Goal: Check status: Check status

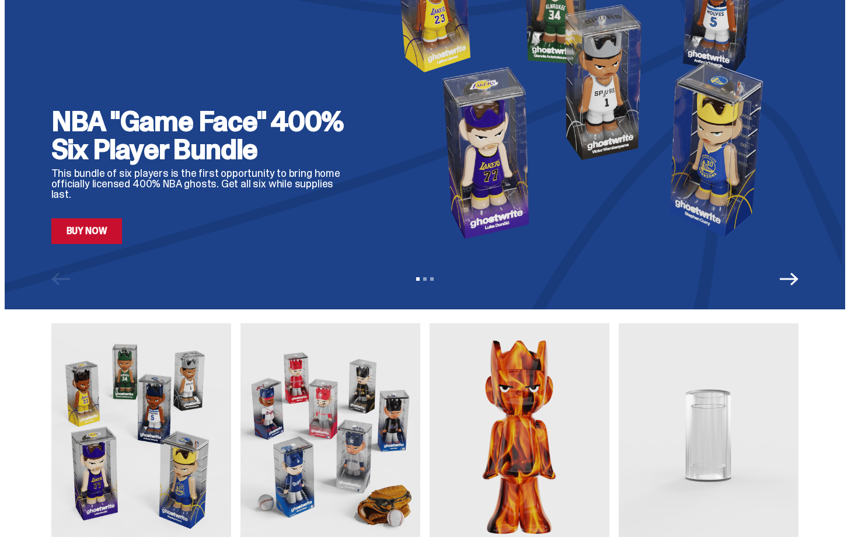
scroll to position [93, 0]
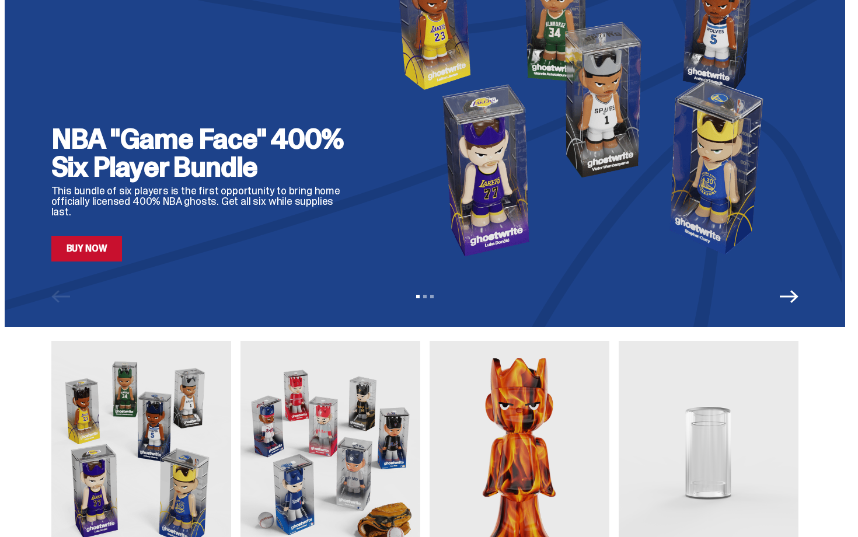
click at [103, 242] on link "Buy Now" at bounding box center [86, 249] width 71 height 26
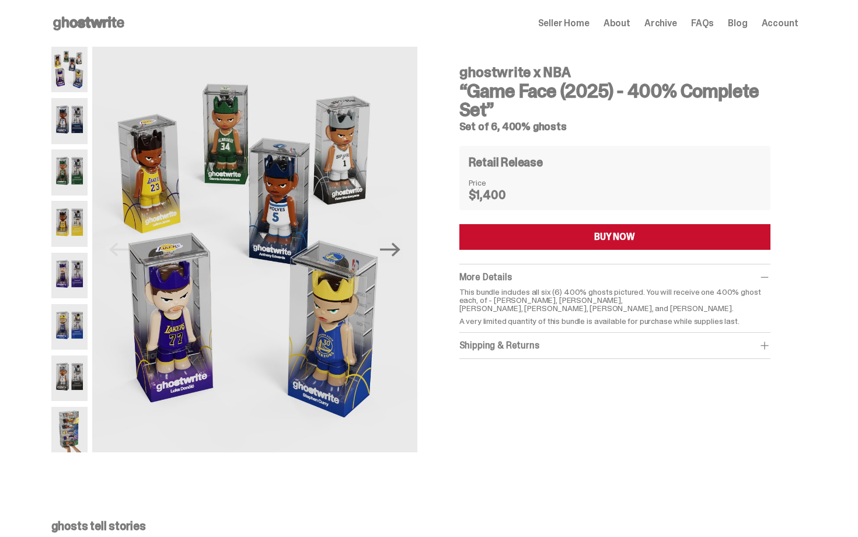
scroll to position [23, 0]
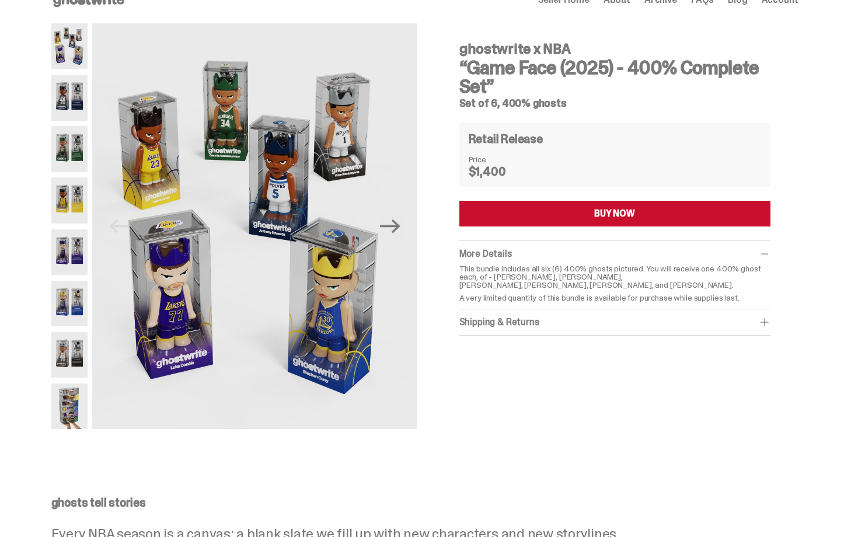
click at [95, 101] on div "Previous Next" at bounding box center [234, 226] width 366 height 406
click at [79, 100] on img at bounding box center [69, 98] width 37 height 46
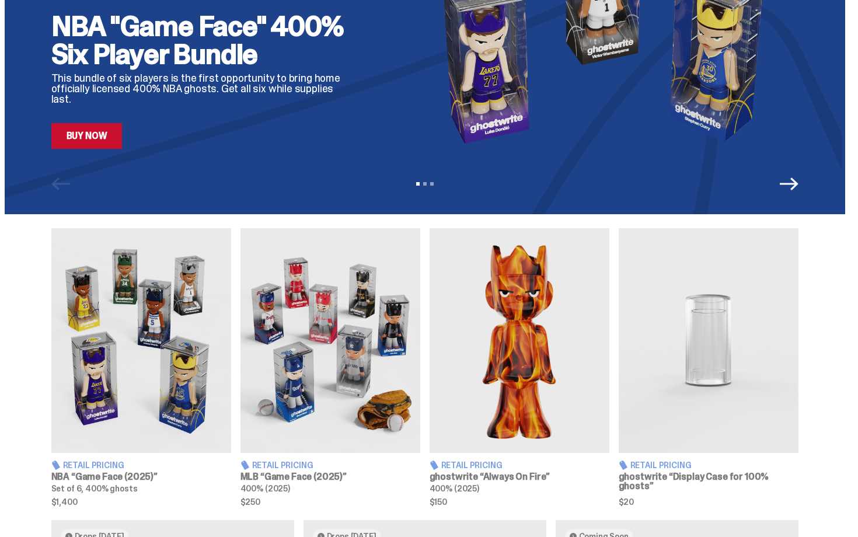
click at [381, 305] on img at bounding box center [331, 340] width 180 height 225
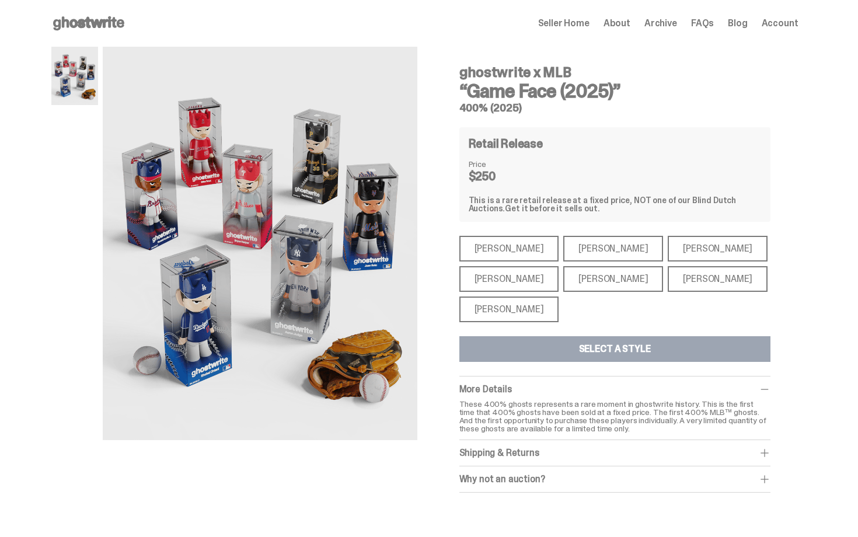
click at [515, 276] on div "[PERSON_NAME]" at bounding box center [509, 279] width 100 height 26
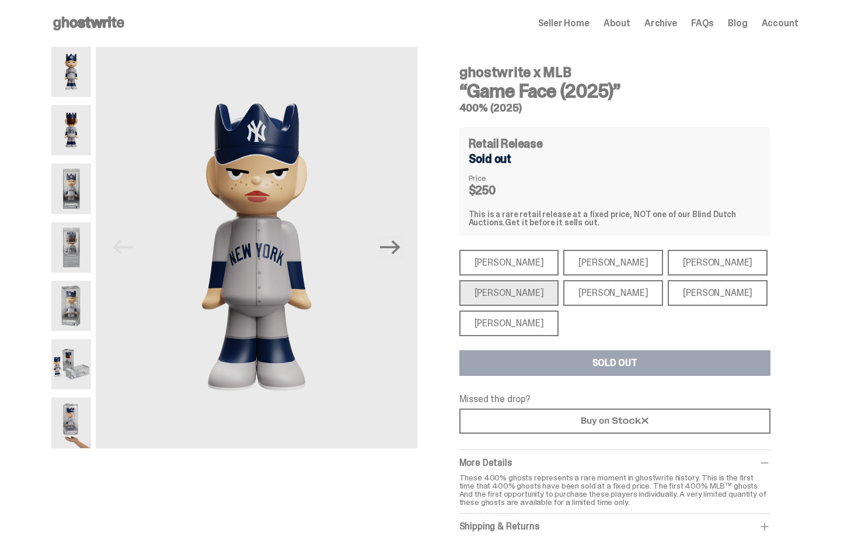
click at [579, 298] on div "[PERSON_NAME]" at bounding box center [613, 293] width 100 height 26
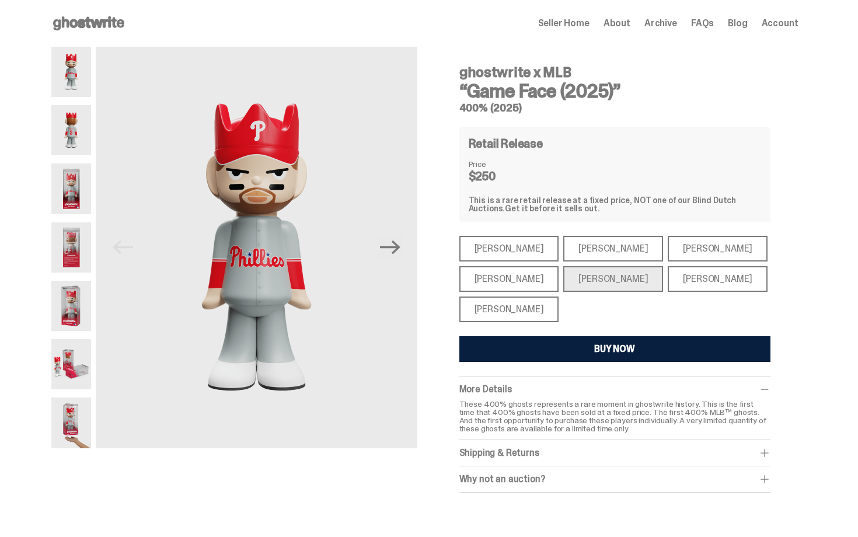
click at [668, 284] on div "[PERSON_NAME]" at bounding box center [718, 279] width 100 height 26
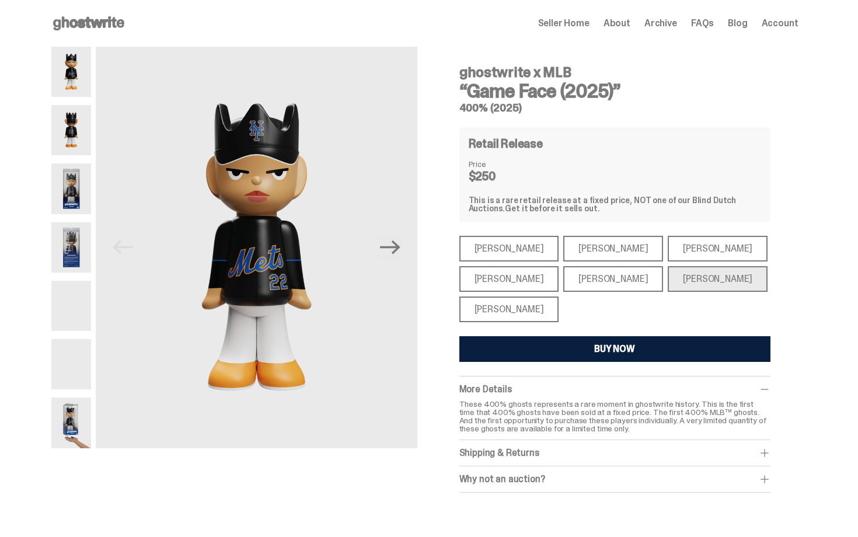
click at [668, 246] on div "[PERSON_NAME]" at bounding box center [718, 249] width 100 height 26
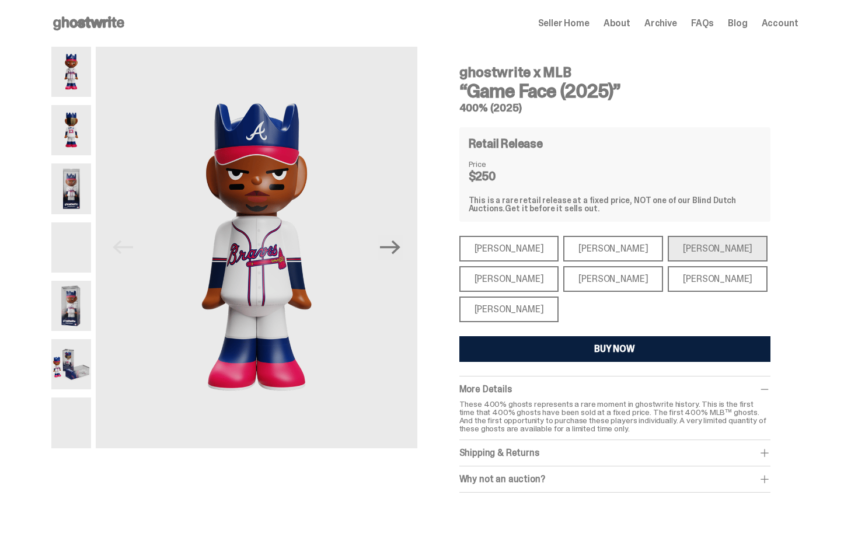
click at [588, 249] on div "[PERSON_NAME]" at bounding box center [613, 249] width 100 height 26
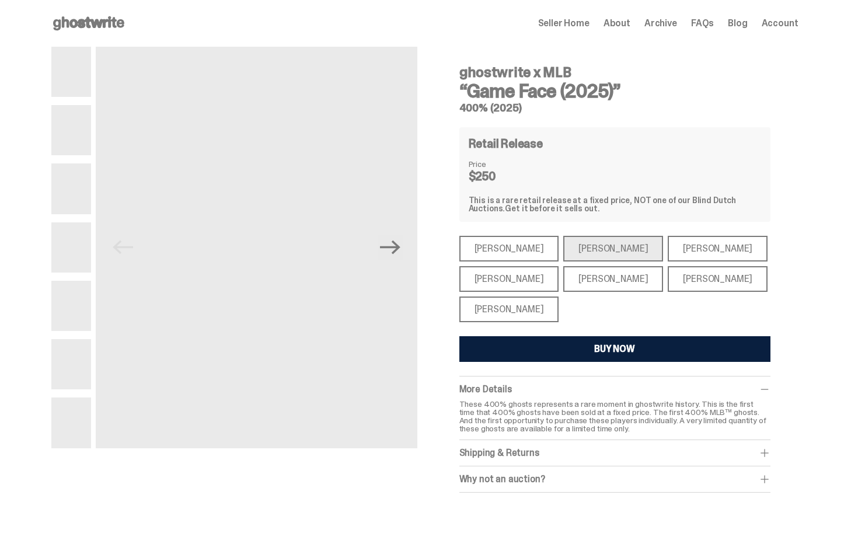
click at [523, 243] on div "[PERSON_NAME]" at bounding box center [509, 249] width 100 height 26
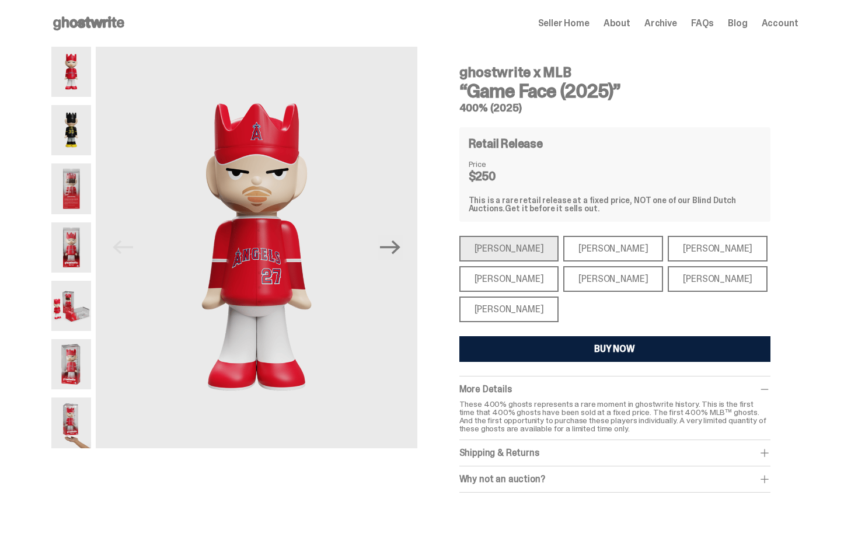
click at [531, 303] on div "[PERSON_NAME]" at bounding box center [509, 310] width 100 height 26
click at [582, 130] on div "Retail Release Price $250 This is a rare retail release at a fixed price, NOT o…" at bounding box center [614, 174] width 311 height 95
click at [61, 130] on img at bounding box center [71, 130] width 40 height 50
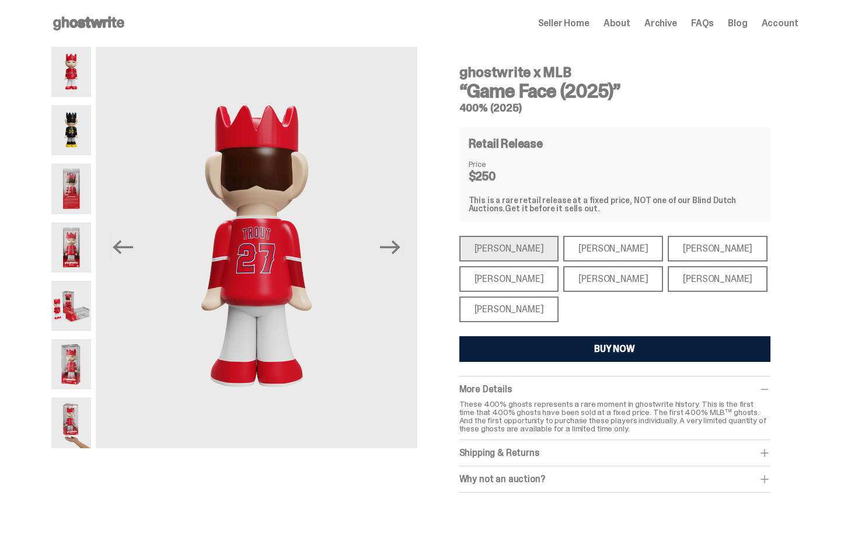
click at [92, 187] on img at bounding box center [71, 188] width 40 height 50
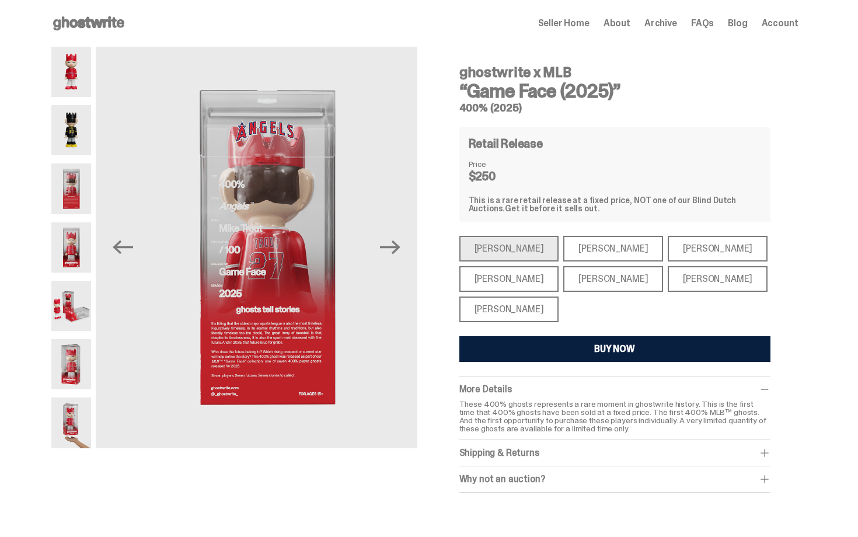
click at [86, 133] on img at bounding box center [71, 130] width 40 height 50
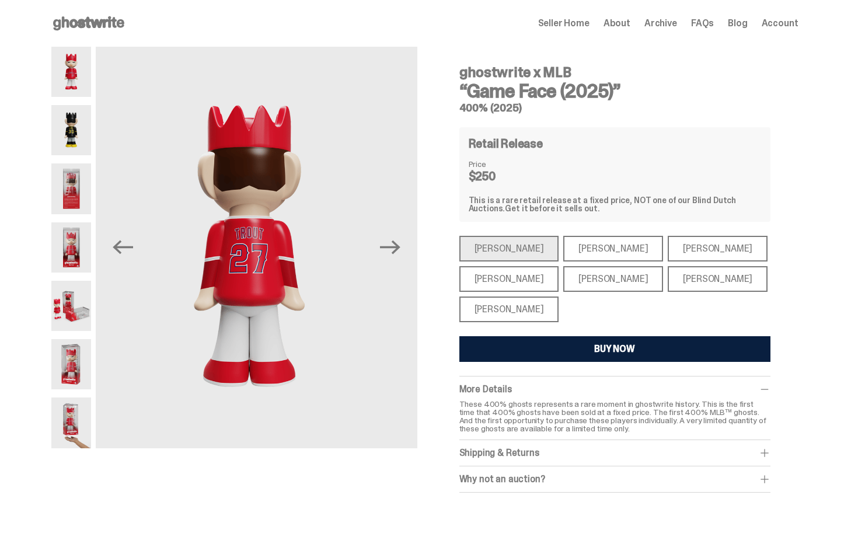
click at [569, 246] on div "[PERSON_NAME]" at bounding box center [613, 249] width 100 height 26
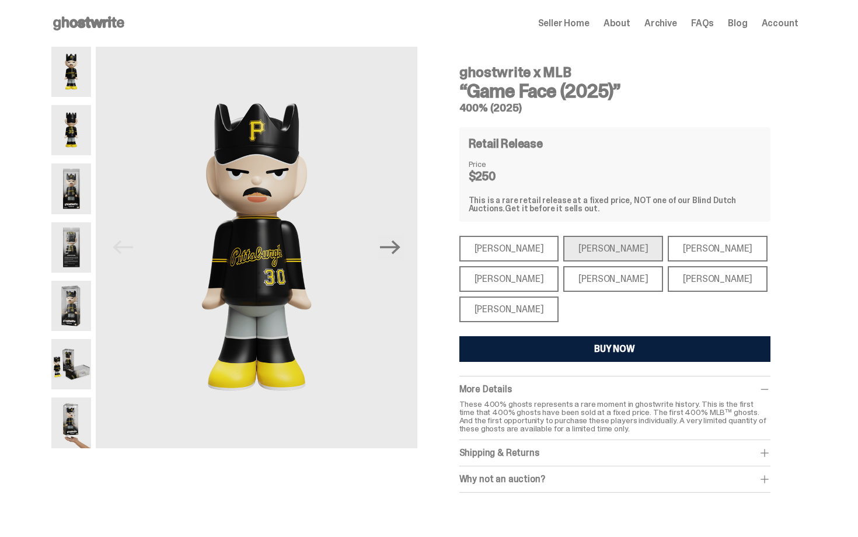
click at [668, 255] on div "[PERSON_NAME]" at bounding box center [718, 249] width 100 height 26
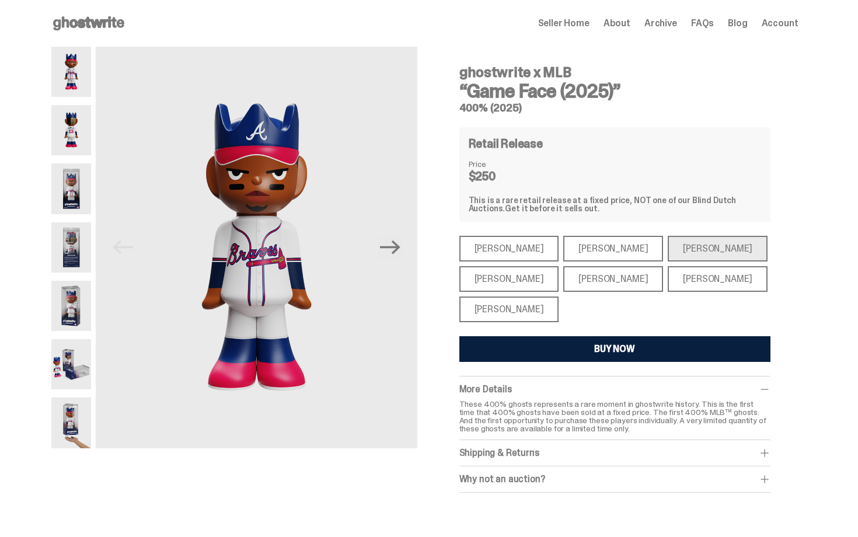
click at [668, 289] on div "[PERSON_NAME]" at bounding box center [718, 279] width 100 height 26
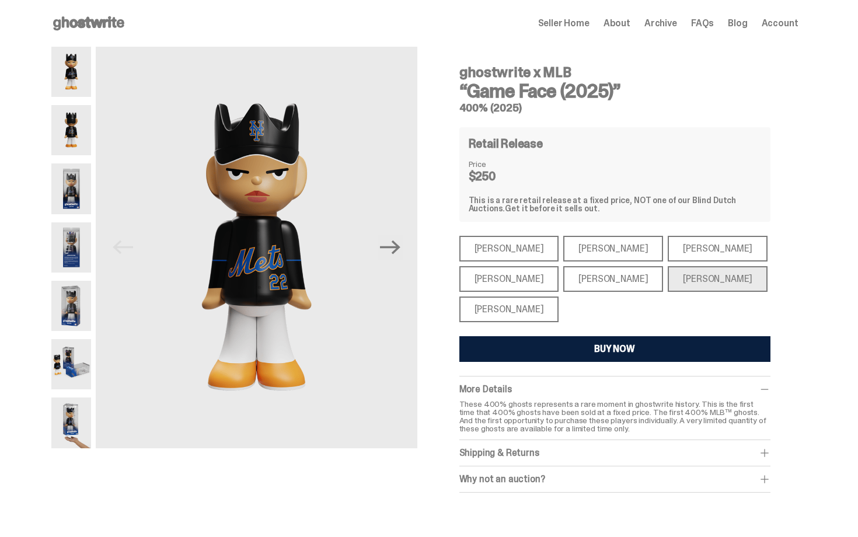
click at [501, 246] on div "[PERSON_NAME]" at bounding box center [509, 249] width 100 height 26
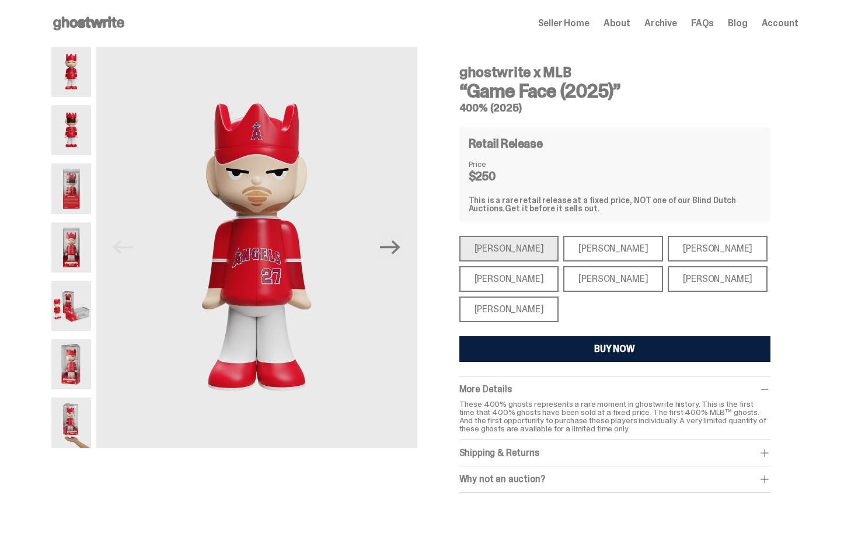
click at [514, 285] on div "[PERSON_NAME]" at bounding box center [509, 279] width 100 height 26
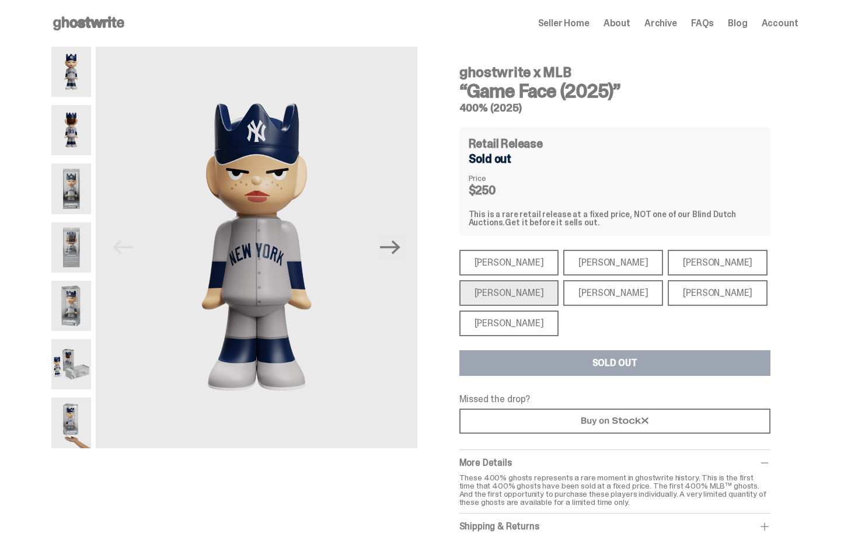
click at [519, 308] on div "[PERSON_NAME] [PERSON_NAME] [PERSON_NAME] [PERSON_NAME] [PERSON_NAME] [PERSON_N…" at bounding box center [614, 293] width 311 height 86
click at [520, 316] on div "[PERSON_NAME]" at bounding box center [509, 324] width 100 height 26
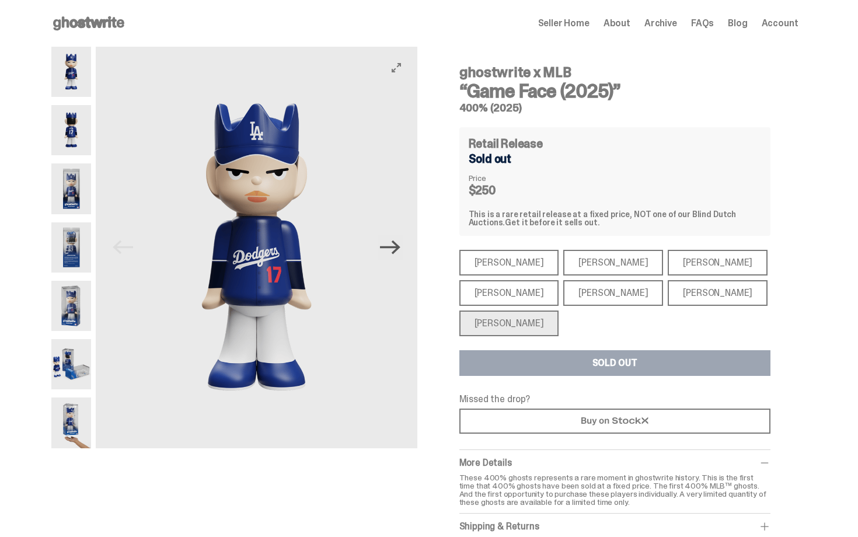
click at [390, 253] on icon "Next" at bounding box center [390, 247] width 20 height 20
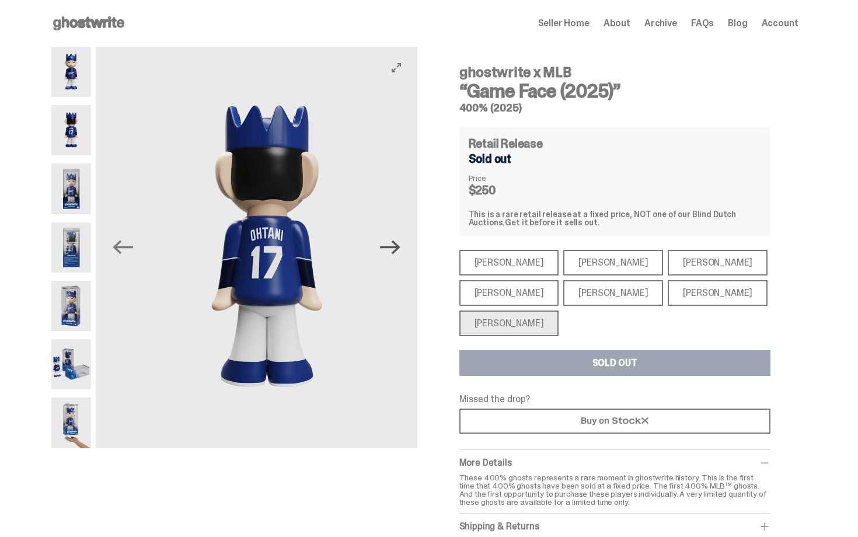
click at [390, 252] on icon "Next" at bounding box center [390, 247] width 20 height 20
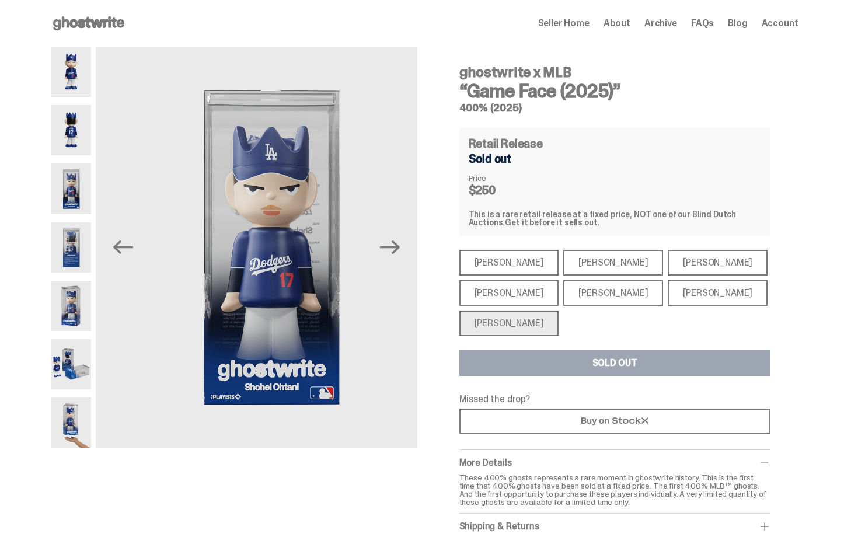
click at [516, 275] on div "[PERSON_NAME]" at bounding box center [509, 263] width 100 height 26
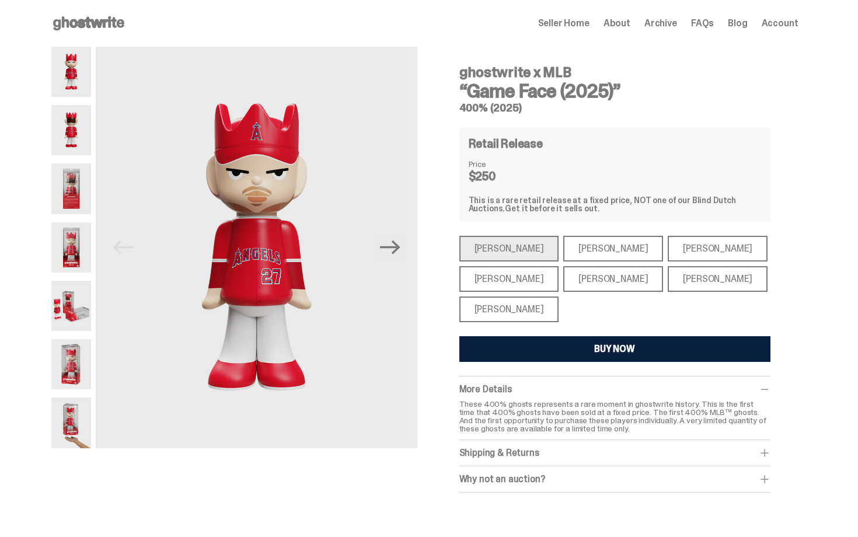
click at [520, 305] on div "[PERSON_NAME]" at bounding box center [509, 310] width 100 height 26
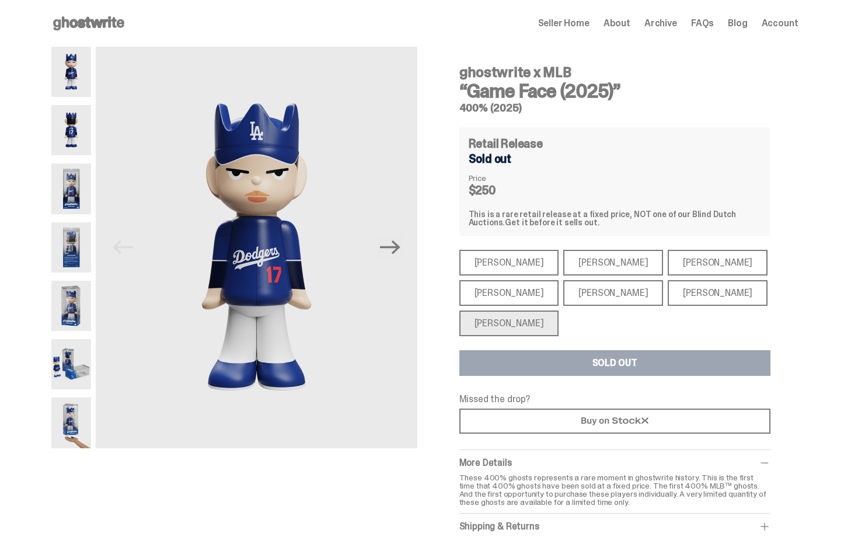
click at [668, 291] on div "[PERSON_NAME]" at bounding box center [718, 293] width 100 height 26
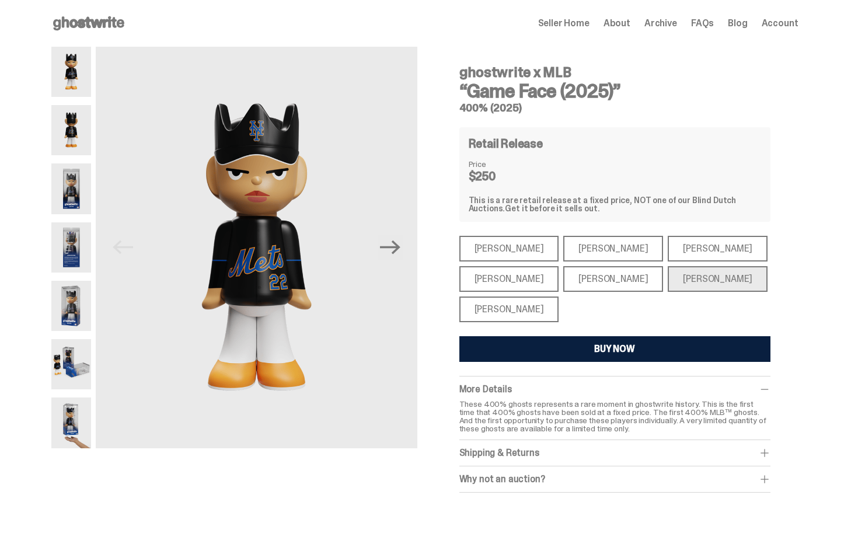
click at [668, 257] on div "[PERSON_NAME]" at bounding box center [718, 249] width 100 height 26
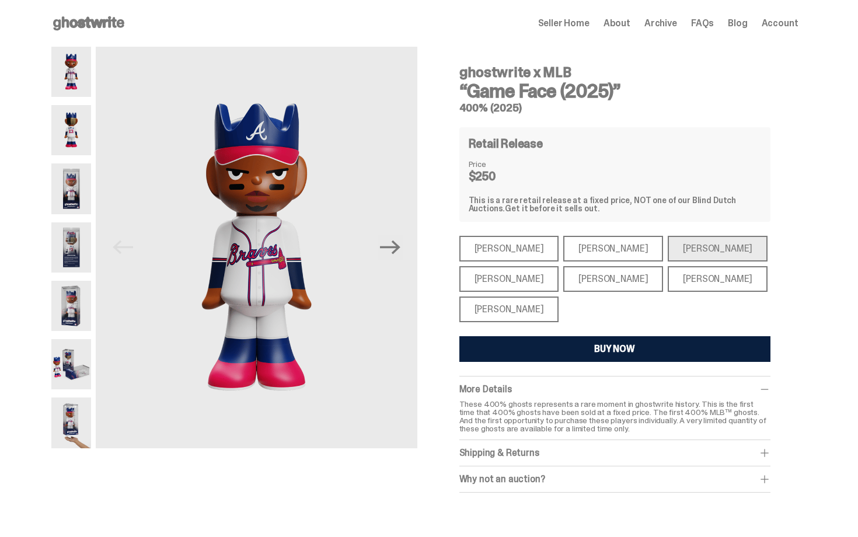
click at [597, 278] on div "[PERSON_NAME]" at bounding box center [613, 279] width 100 height 26
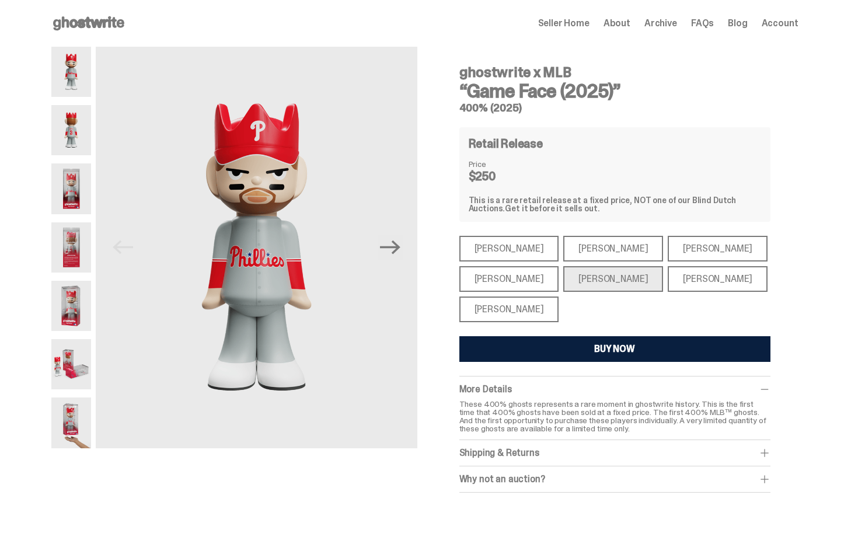
click at [523, 278] on div "[PERSON_NAME]" at bounding box center [509, 279] width 100 height 26
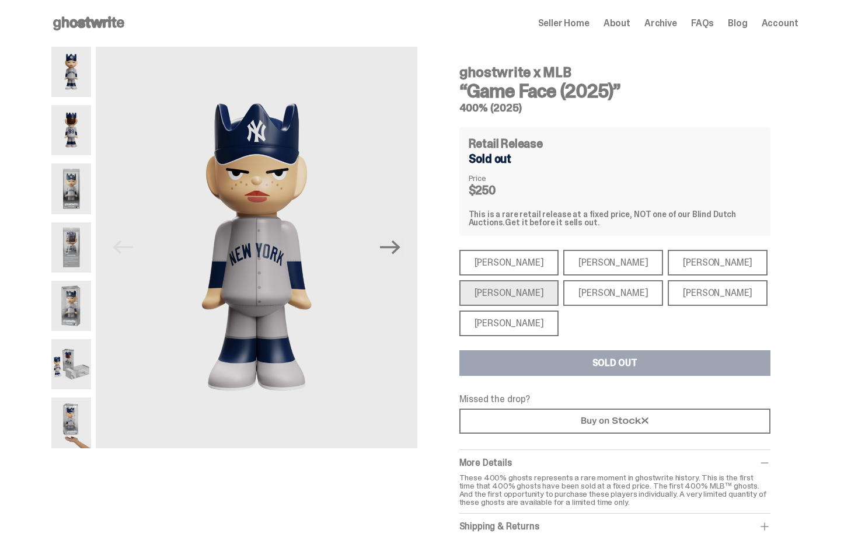
click at [572, 259] on div "[PERSON_NAME]" at bounding box center [613, 263] width 100 height 26
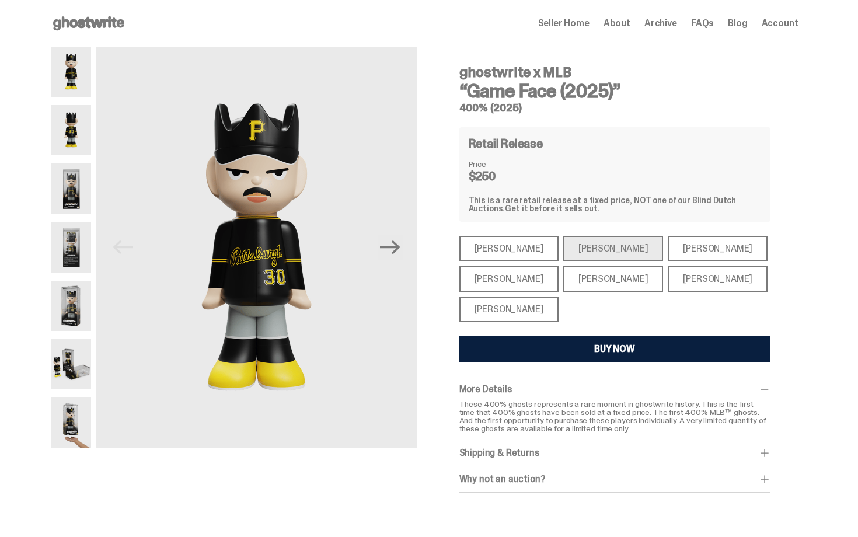
click at [510, 249] on div "[PERSON_NAME]" at bounding box center [509, 249] width 100 height 26
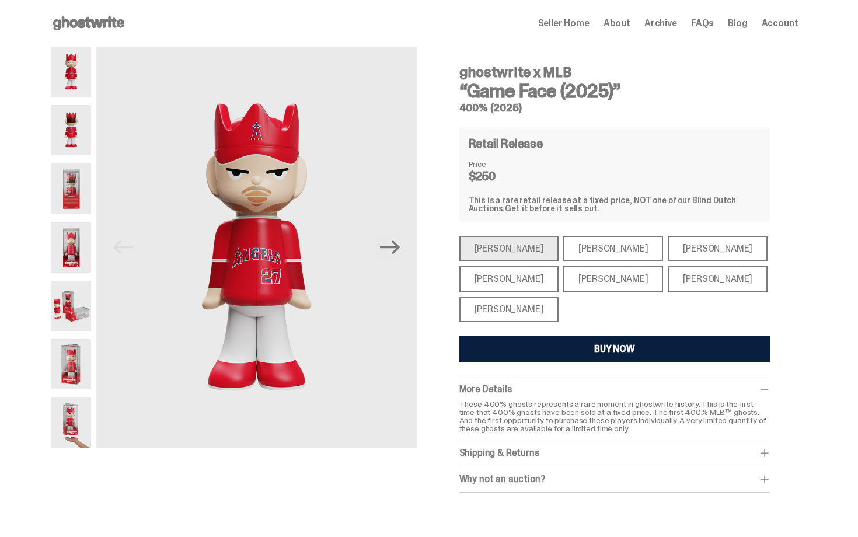
click at [539, 148] on h4 "Retail Release" at bounding box center [506, 144] width 74 height 12
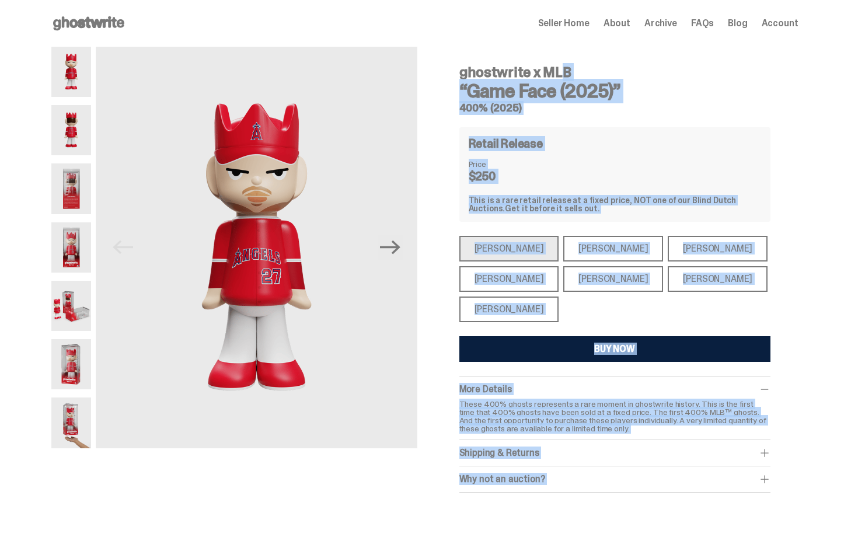
drag, startPoint x: 858, startPoint y: 152, endPoint x: 858, endPoint y: 46, distance: 106.8
click at [849, 50] on html "Open main menu Home Seller Home About Archive FAQs Blog Account Seller Home" at bounding box center [424, 268] width 849 height 537
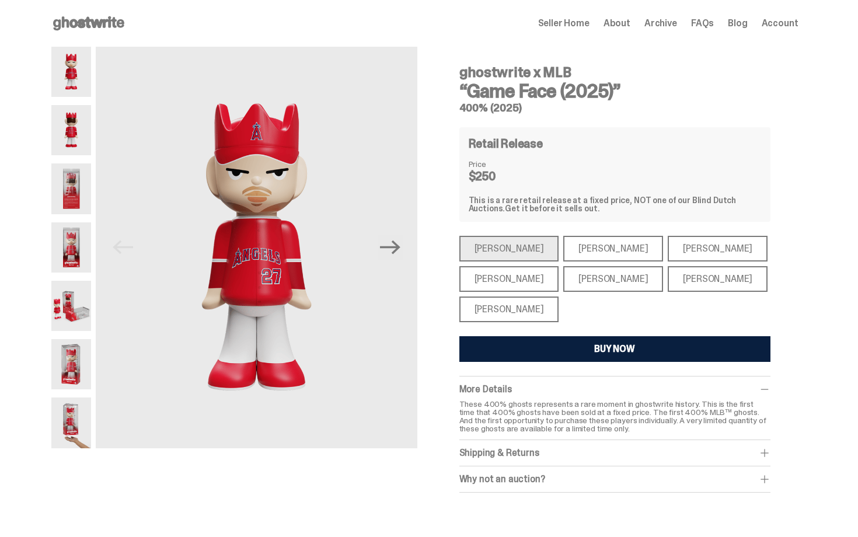
click at [739, 145] on div "Retail Release" at bounding box center [615, 144] width 292 height 14
click at [96, 22] on use at bounding box center [88, 23] width 71 height 14
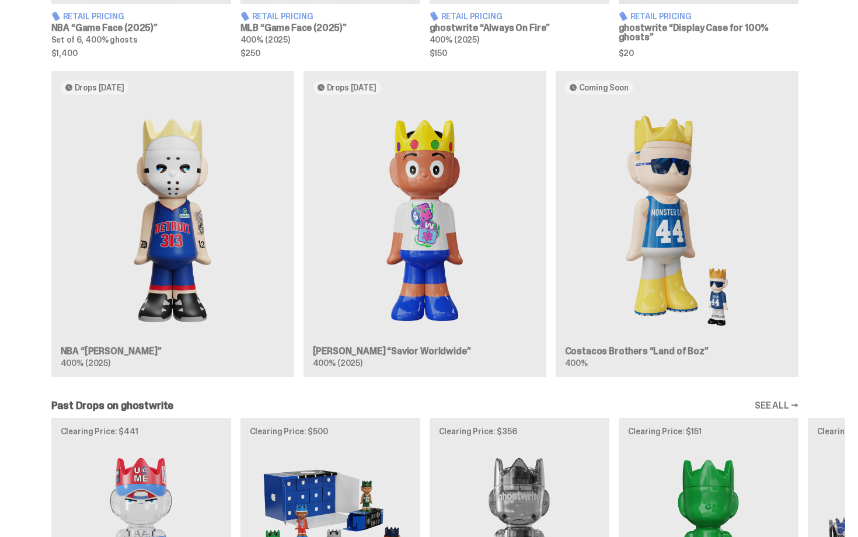
click at [389, 243] on div "Drops [DATE] NBA “[PERSON_NAME]” 400% (2025) Drops [DATE] [PERSON_NAME] “Savior…" at bounding box center [425, 228] width 841 height 315
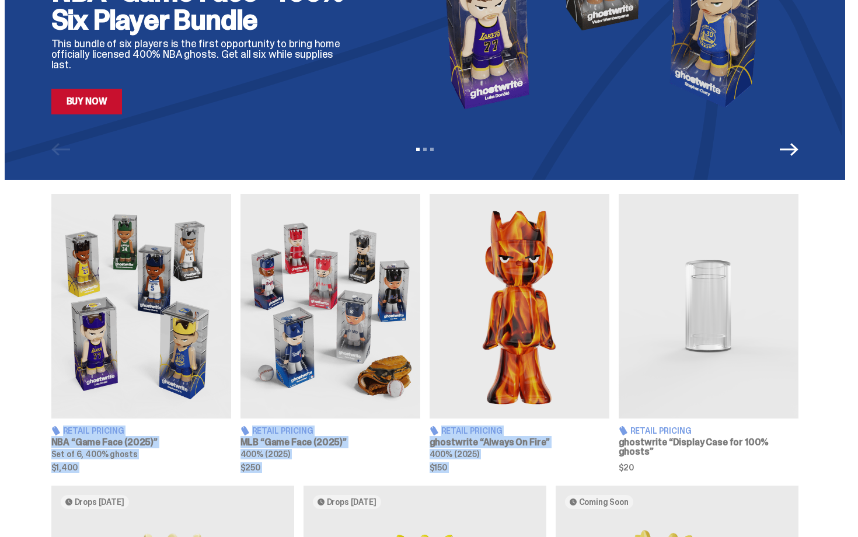
drag, startPoint x: 858, startPoint y: 326, endPoint x: 844, endPoint y: 197, distance: 129.8
click at [844, 199] on html "Open main menu Home Seller Home About Archive FAQs Blog Account Seller Home" at bounding box center [424, 27] width 849 height 537
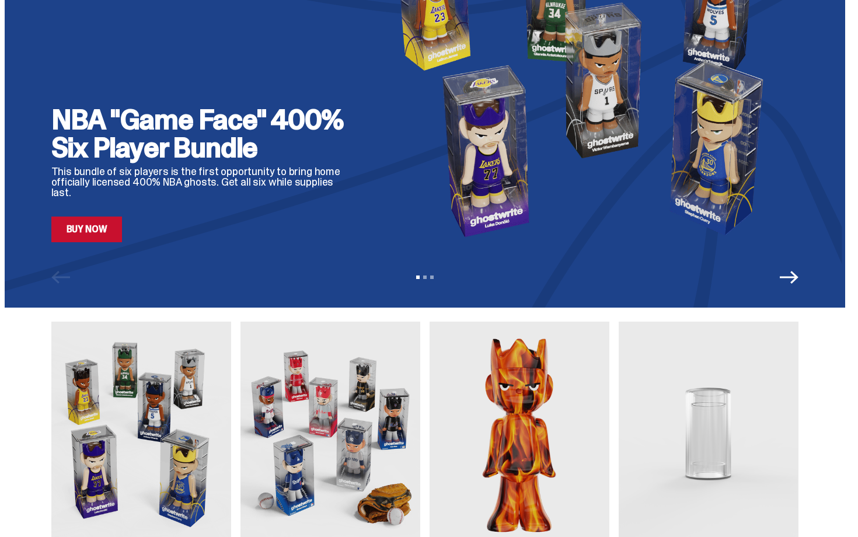
scroll to position [111, 0]
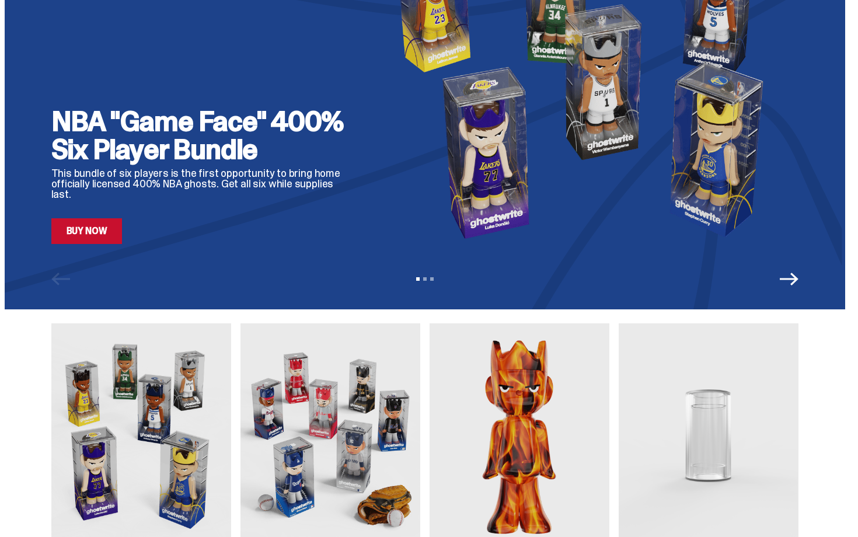
click at [831, 326] on div "Retail Pricing NBA “Game Face (2025)” Set of 6, 400% ghosts $1,400 Retail Prici…" at bounding box center [424, 462] width 849 height 278
click at [71, 248] on div "NBA "Game Face" 400% Six Player Bundle This bundle of six players is the first …" at bounding box center [425, 99] width 841 height 420
click at [105, 235] on link "Buy Now" at bounding box center [86, 231] width 71 height 26
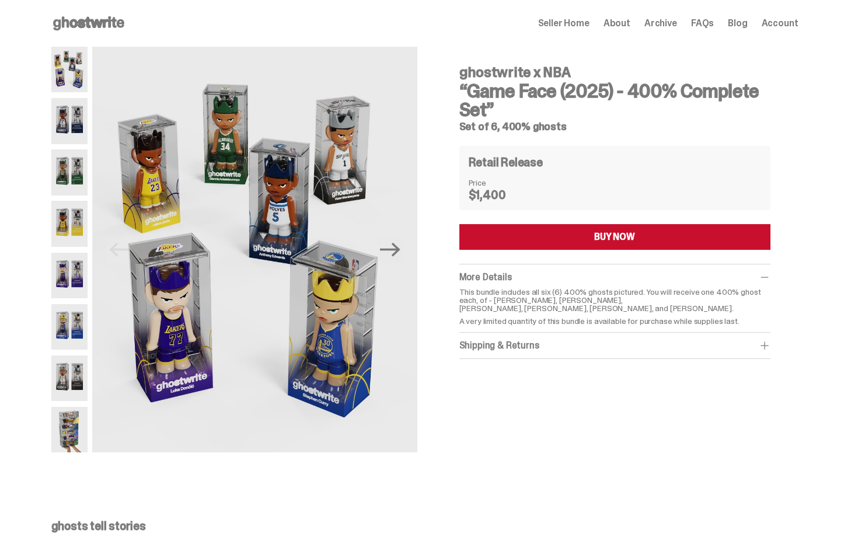
click at [469, 296] on p "This bundle includes all six (6) 400% ghosts pictured. You will receive one 400…" at bounding box center [614, 300] width 311 height 25
click at [552, 67] on h4 "ghostwrite x NBA" at bounding box center [614, 72] width 311 height 14
click at [97, 33] on div "Open main menu Home Seller Home About Archive FAQs Blog Account Seller Home Abo…" at bounding box center [424, 23] width 747 height 47
click at [97, 26] on use at bounding box center [88, 23] width 71 height 14
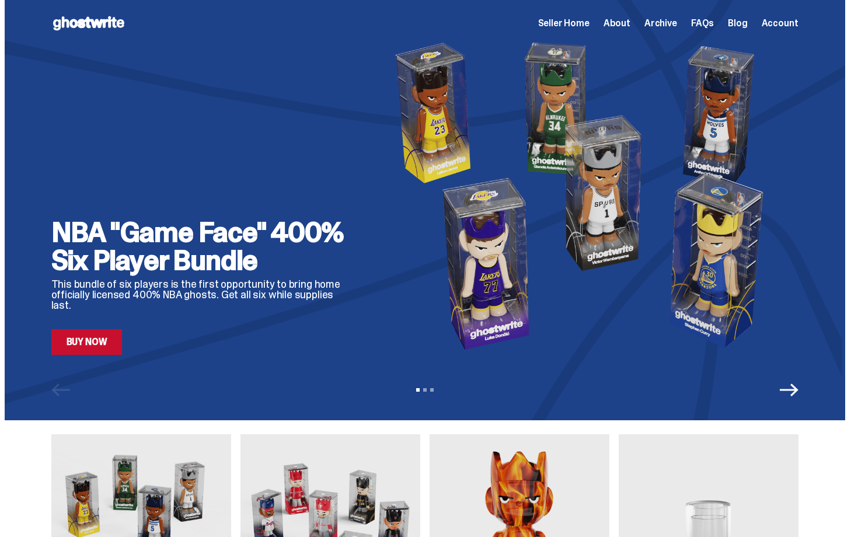
click at [659, 27] on span "Archive" at bounding box center [661, 23] width 33 height 9
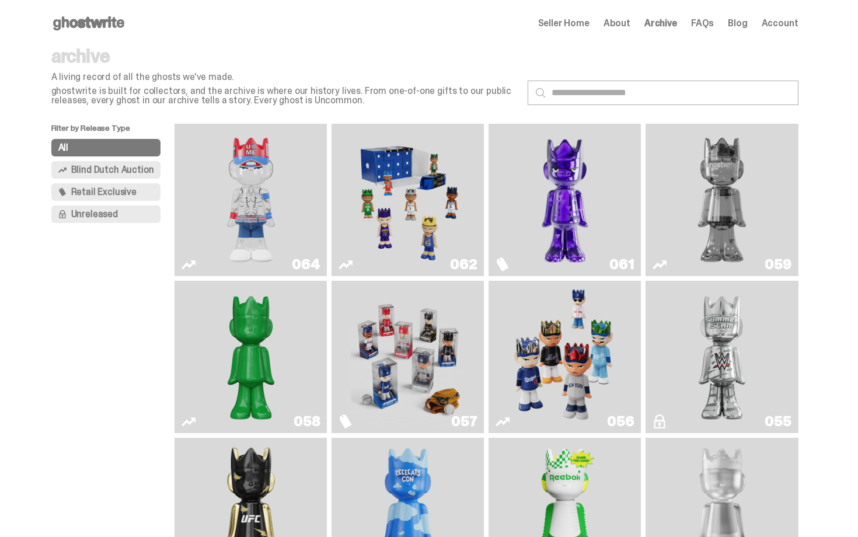
click at [573, 20] on span "Seller Home" at bounding box center [563, 23] width 51 height 9
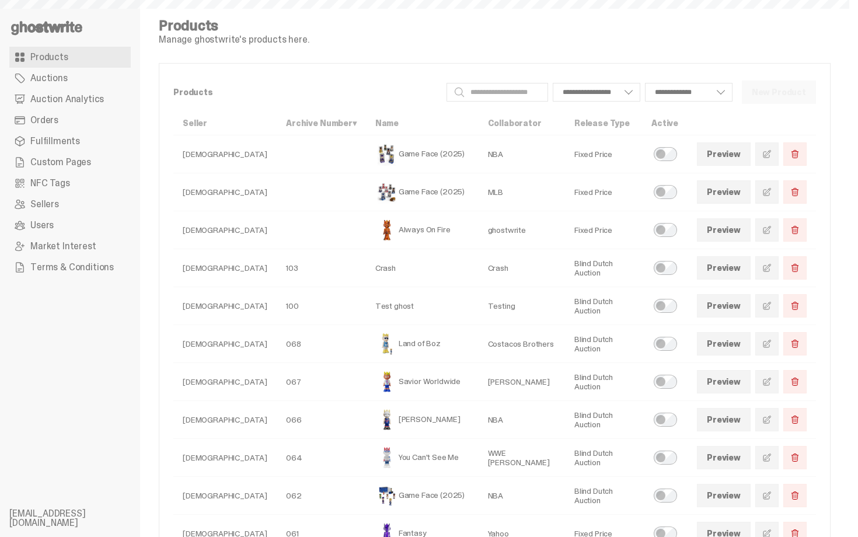
select select
click at [65, 117] on link "Orders" at bounding box center [69, 120] width 121 height 21
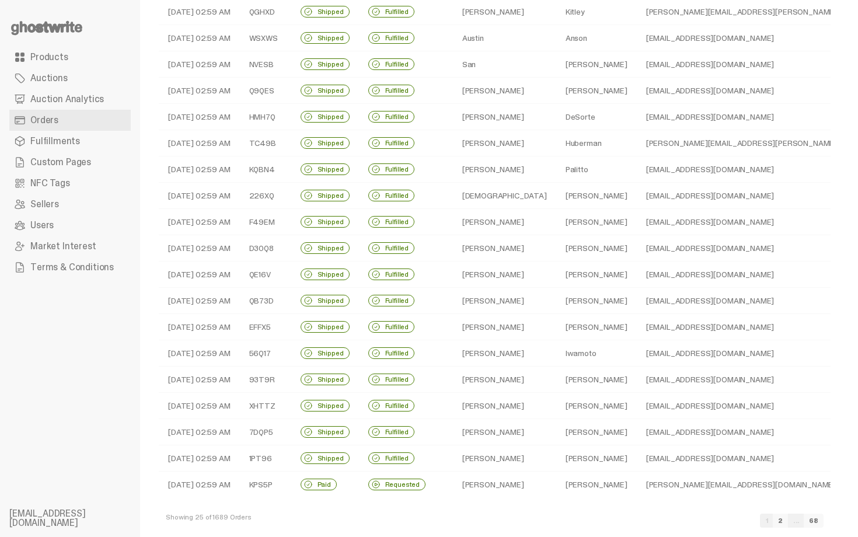
scroll to position [246, 0]
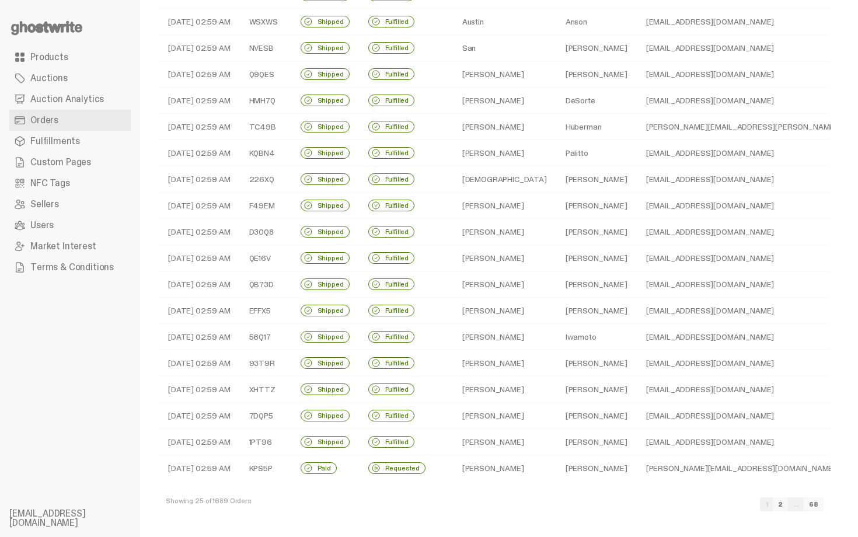
click at [788, 504] on link "2" at bounding box center [780, 504] width 15 height 14
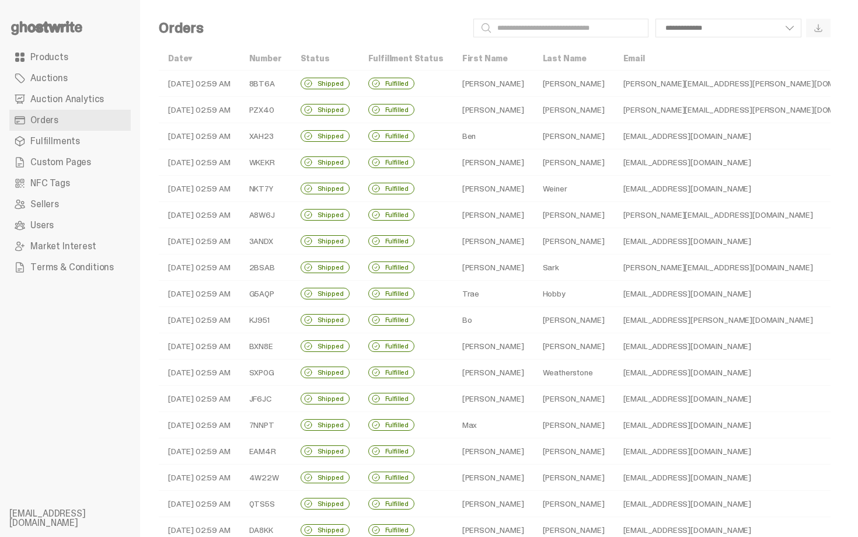
click at [500, 215] on td "Logan" at bounding box center [493, 215] width 81 height 26
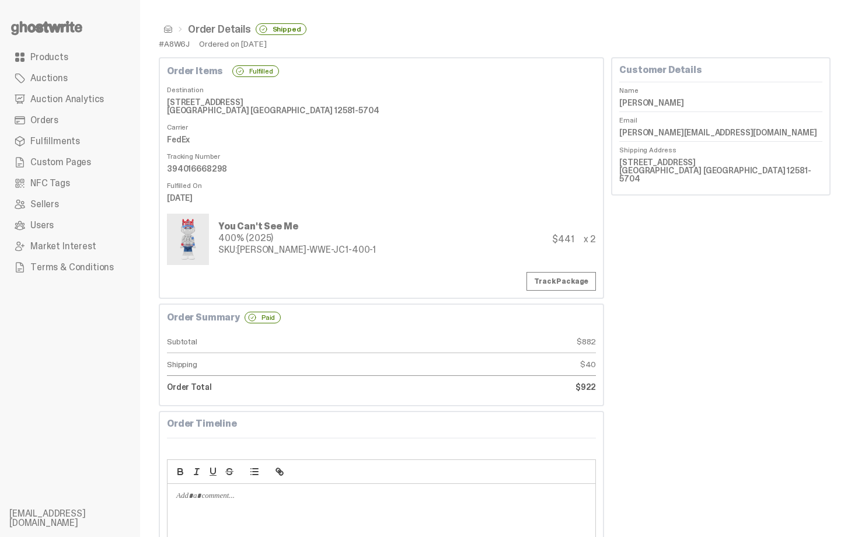
click at [448, 215] on div "You Can't See Me 400% (2025) SKU: TY-GH-WWE-JC1-400-1 $441 x 2" at bounding box center [381, 239] width 429 height 51
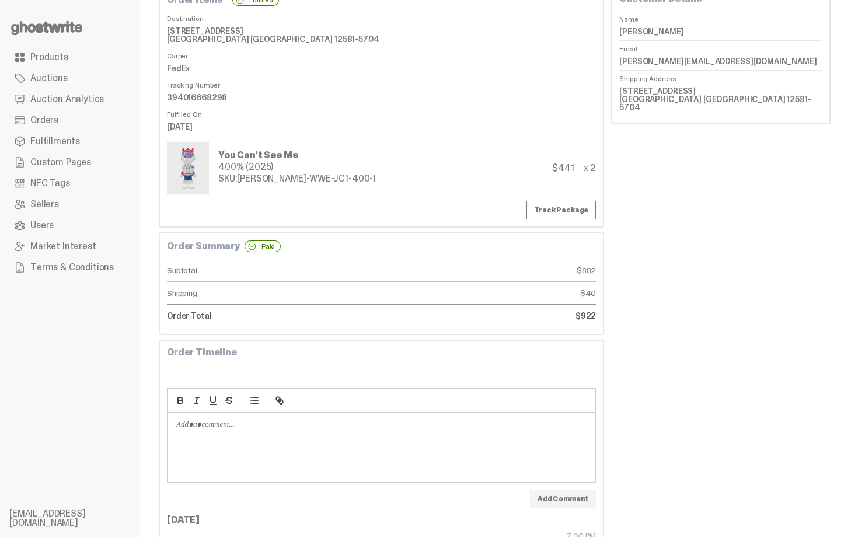
scroll to position [250, 0]
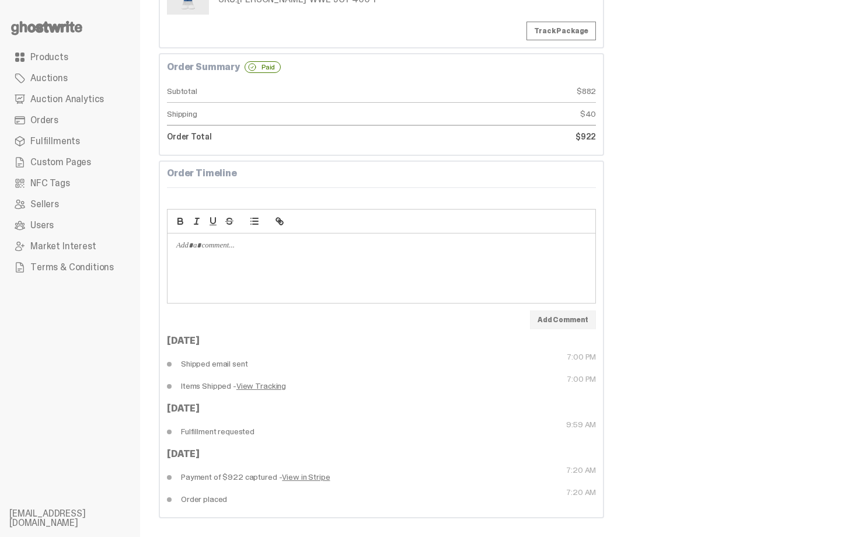
click at [252, 389] on link "View Tracking" at bounding box center [261, 386] width 50 height 8
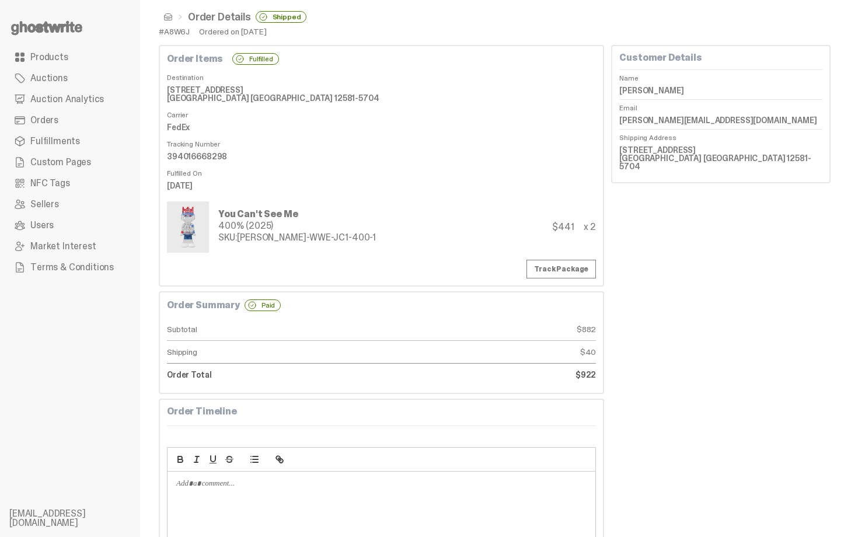
scroll to position [0, 0]
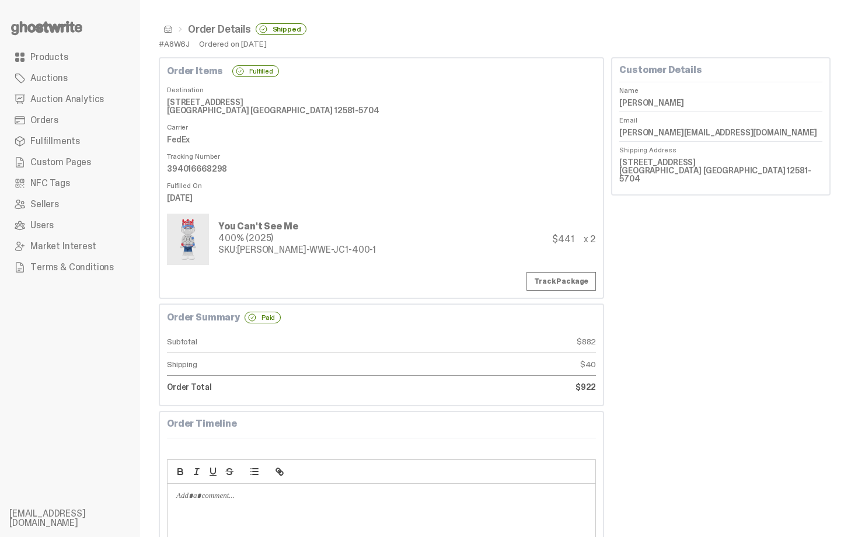
click at [166, 30] on span at bounding box center [167, 29] width 9 height 9
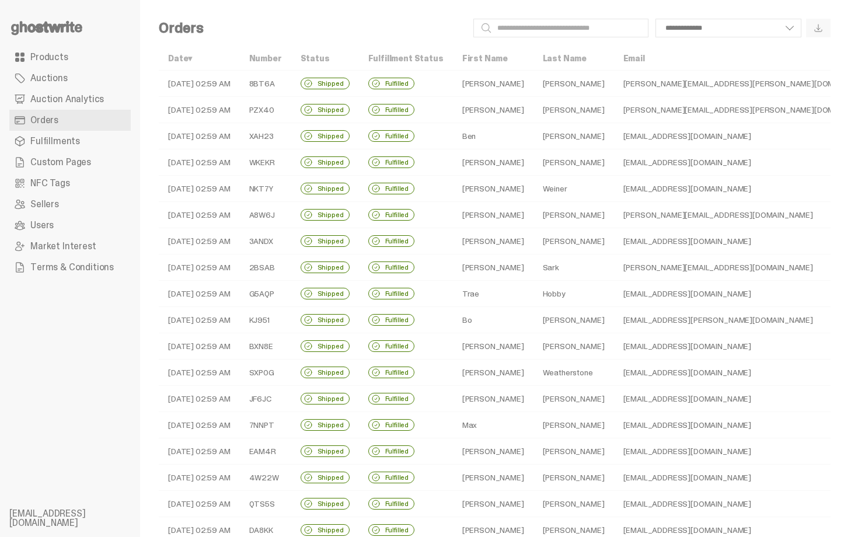
click at [534, 115] on td "Padawer" at bounding box center [574, 110] width 81 height 26
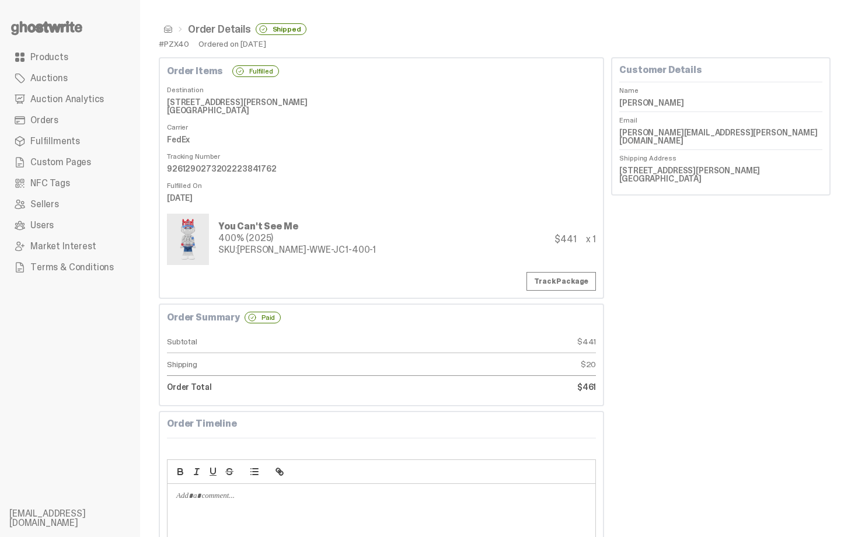
click at [463, 134] on dd "FedEx" at bounding box center [381, 140] width 429 height 18
click at [589, 287] on link "Track Package" at bounding box center [561, 281] width 69 height 19
click at [389, 148] on dt "Tracking Number" at bounding box center [381, 154] width 429 height 12
click at [168, 29] on span at bounding box center [167, 29] width 9 height 9
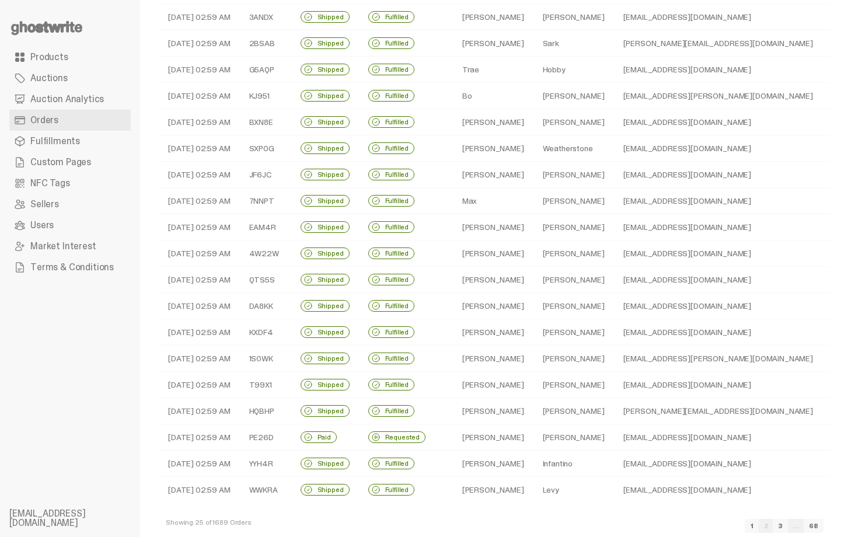
scroll to position [222, 0]
